Goal: Navigation & Orientation: Find specific page/section

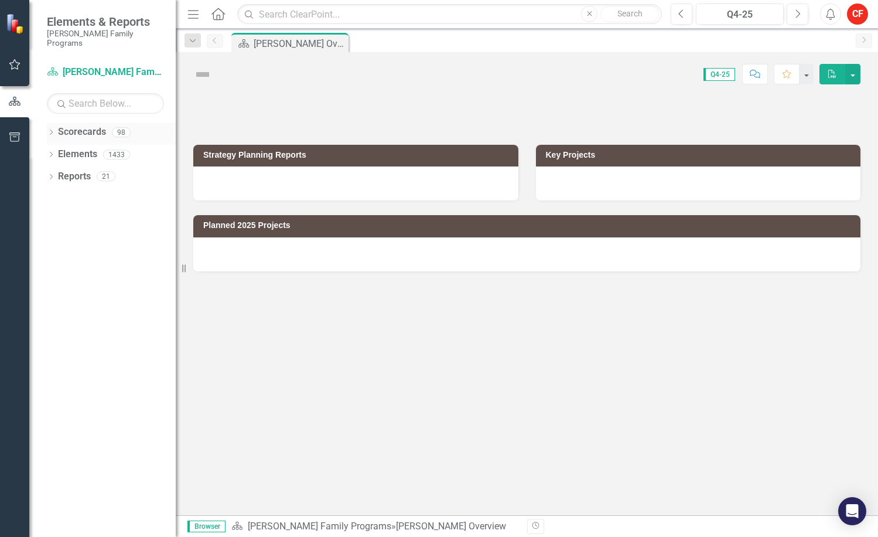
click at [52, 130] on icon "Dropdown" at bounding box center [51, 133] width 8 height 6
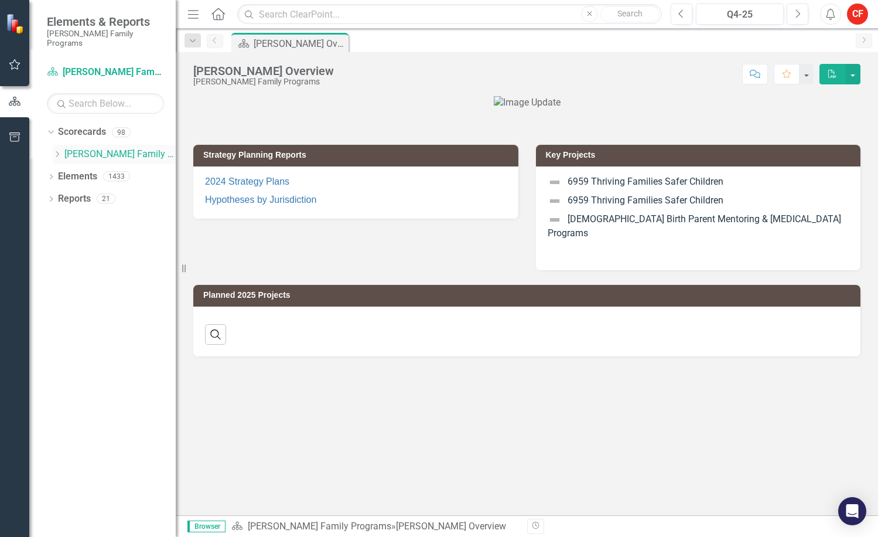
click at [56, 151] on icon "Dropdown" at bounding box center [57, 154] width 9 height 7
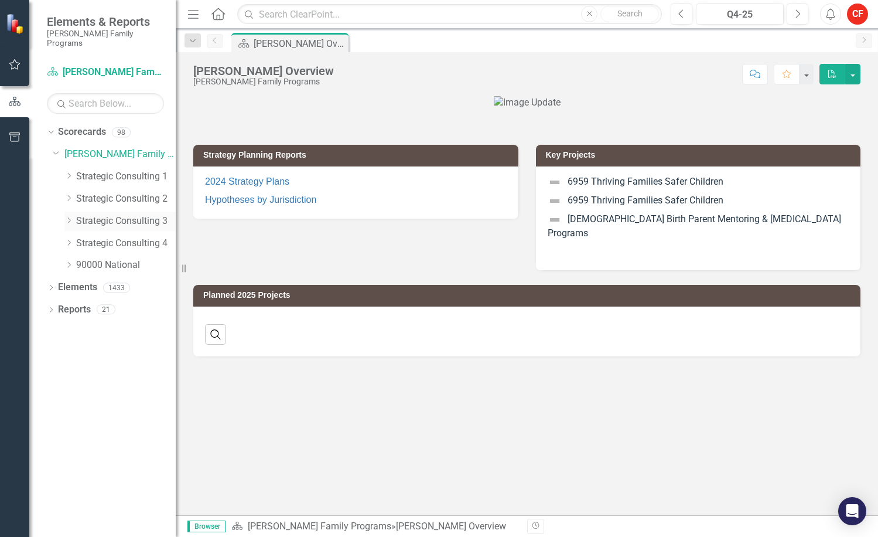
click at [69, 217] on icon "Dropdown" at bounding box center [68, 220] width 9 height 7
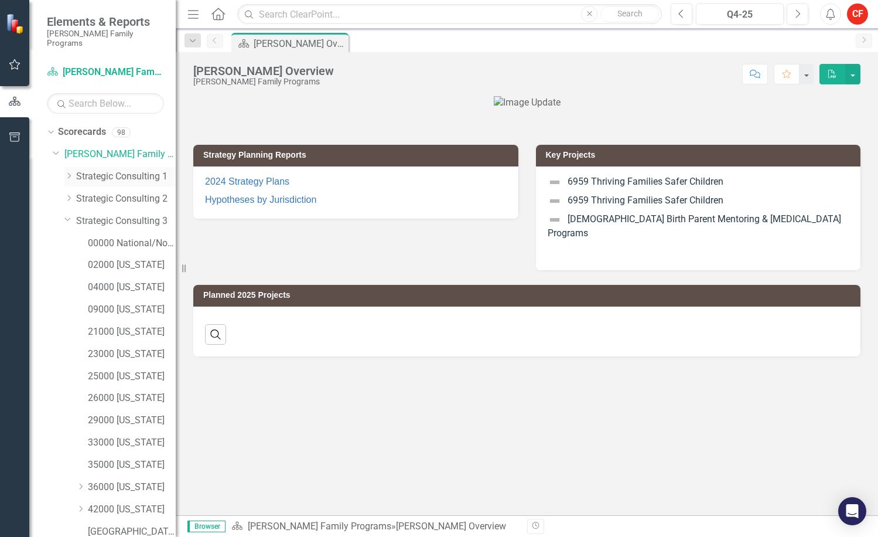
click at [71, 172] on icon "Dropdown" at bounding box center [68, 175] width 9 height 7
click at [71, 170] on icon "Dropdown" at bounding box center [67, 174] width 7 height 9
click at [68, 194] on icon "Dropdown" at bounding box center [68, 197] width 9 height 7
click at [115, 237] on link "06000 [US_STATE]" at bounding box center [132, 243] width 88 height 13
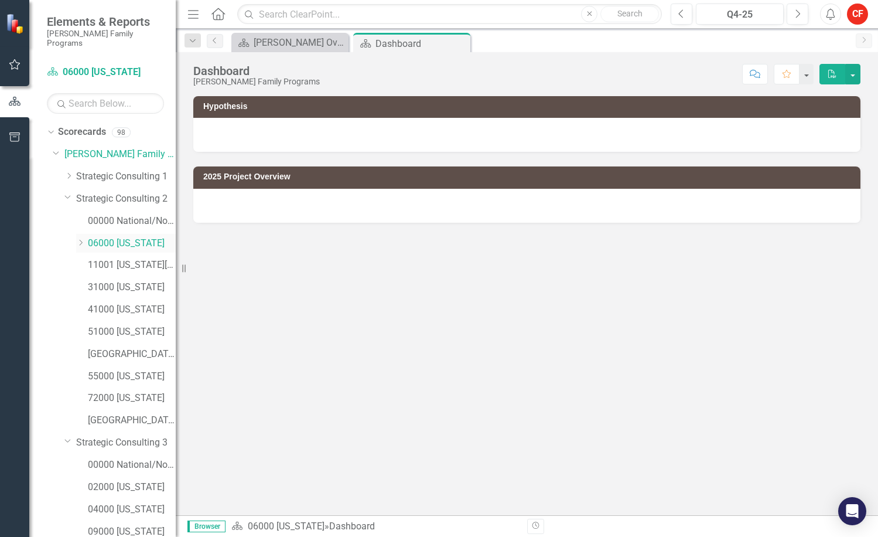
click at [84, 239] on icon "Dropdown" at bounding box center [80, 242] width 9 height 7
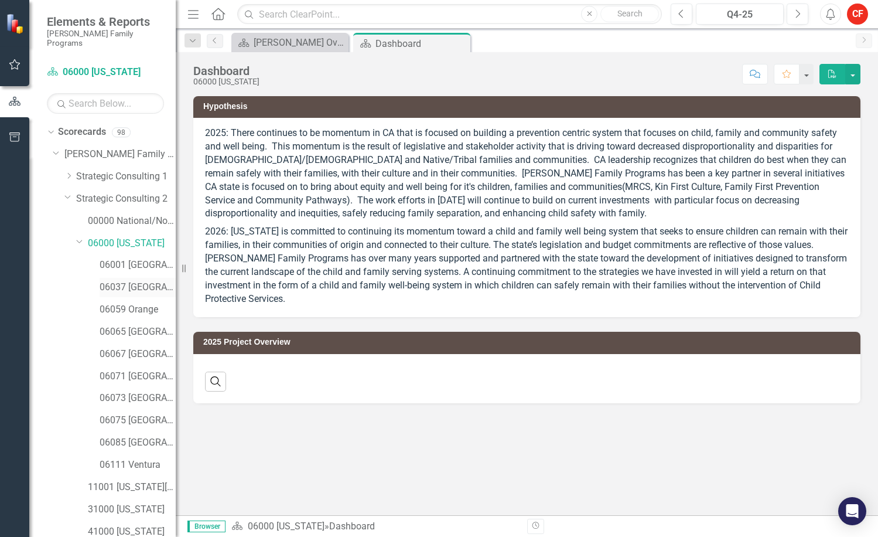
click at [115, 281] on link "06037 [GEOGRAPHIC_DATA]" at bounding box center [138, 287] width 76 height 13
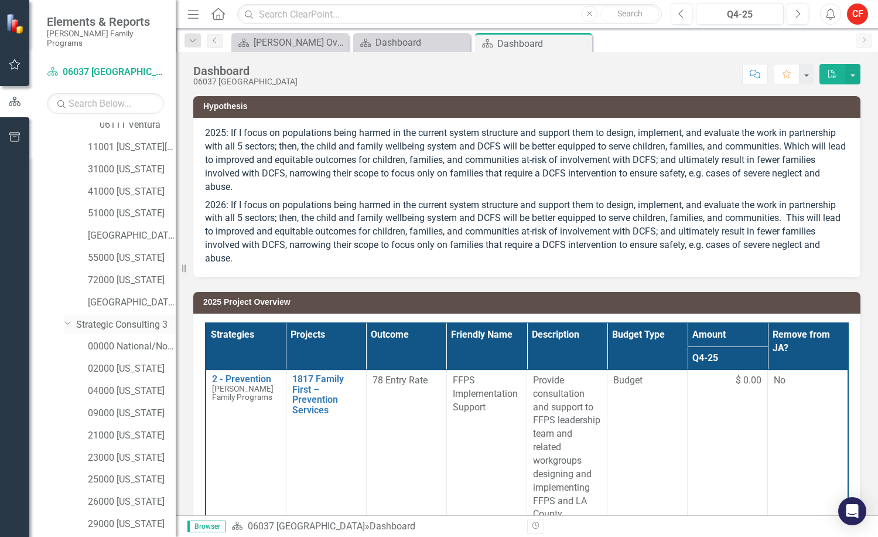
click at [71, 318] on icon "Dropdown" at bounding box center [67, 322] width 7 height 9
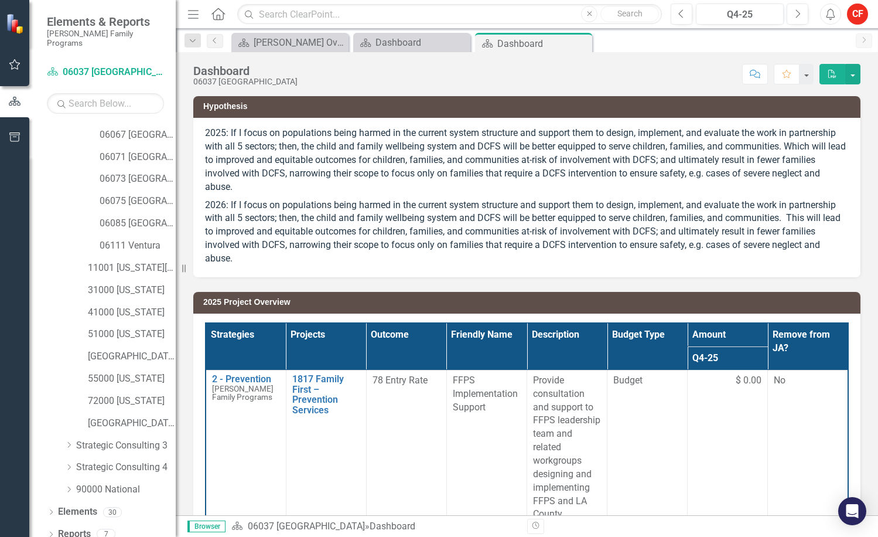
click at [53, 532] on icon "Dropdown" at bounding box center [51, 535] width 8 height 6
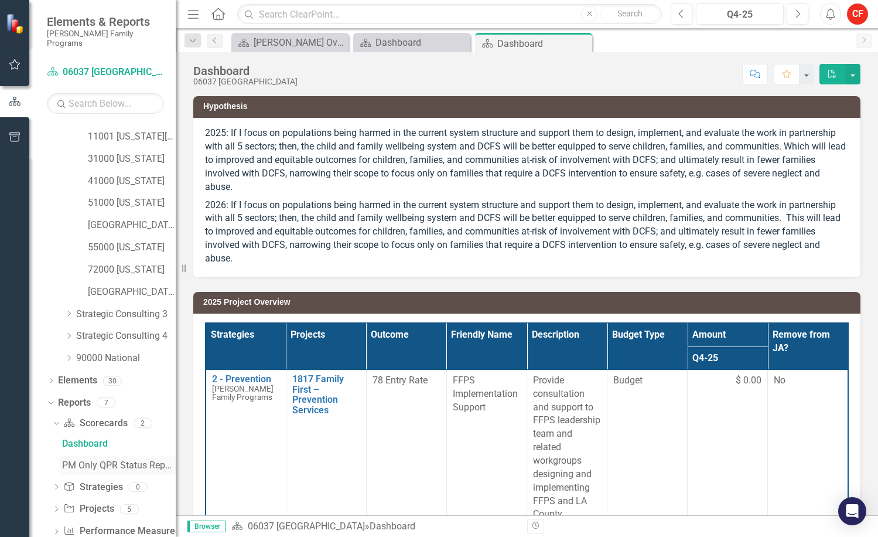
scroll to position [366, 0]
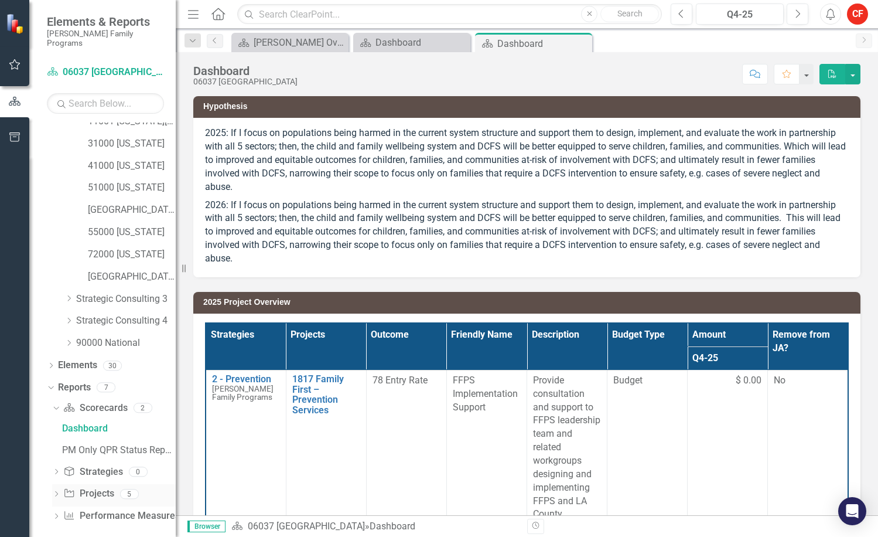
click at [59, 491] on icon "Dropdown" at bounding box center [56, 494] width 8 height 6
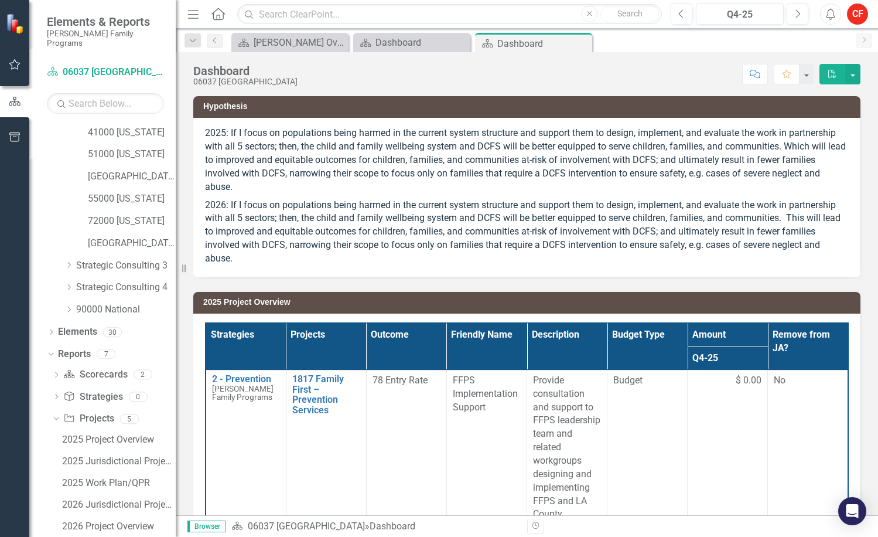
scroll to position [431, 0]
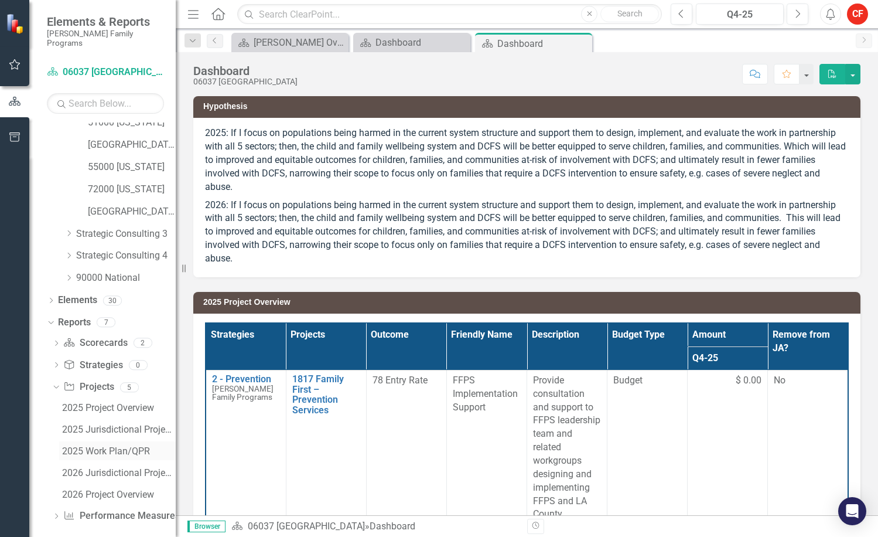
click at [80, 446] on div "2025 Work Plan/QPR" at bounding box center [119, 451] width 114 height 11
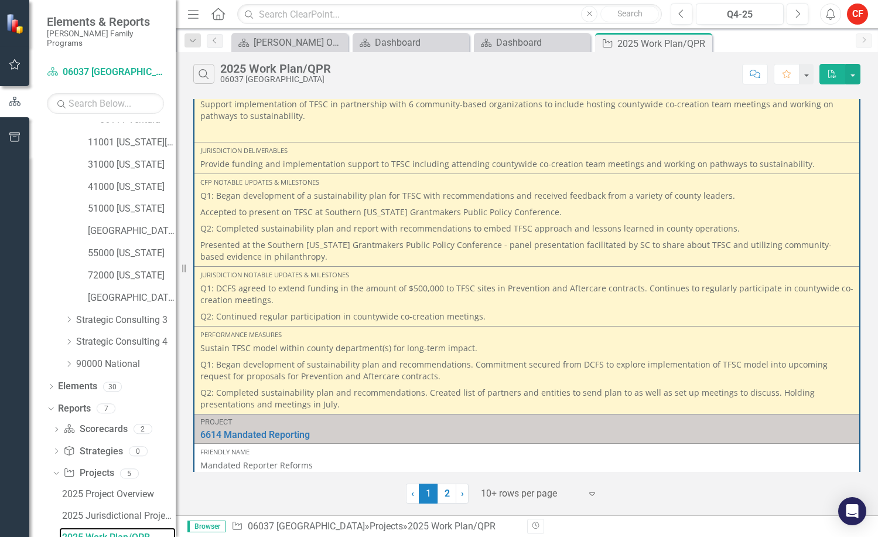
scroll to position [937, 0]
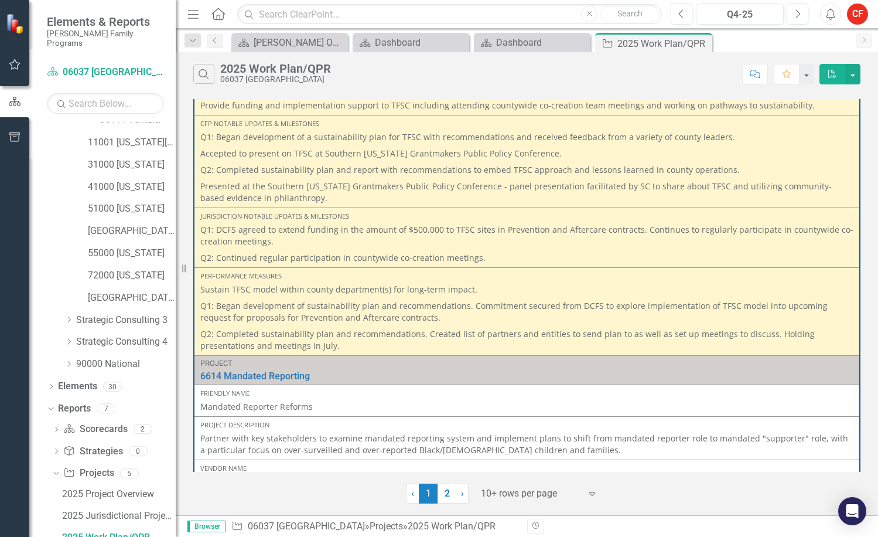
click at [477, 158] on p "Accepted to present on TFSC at Southern [US_STATE] Grantmakers Public Policy Co…" at bounding box center [526, 153] width 653 height 16
